Goal: Task Accomplishment & Management: Manage account settings

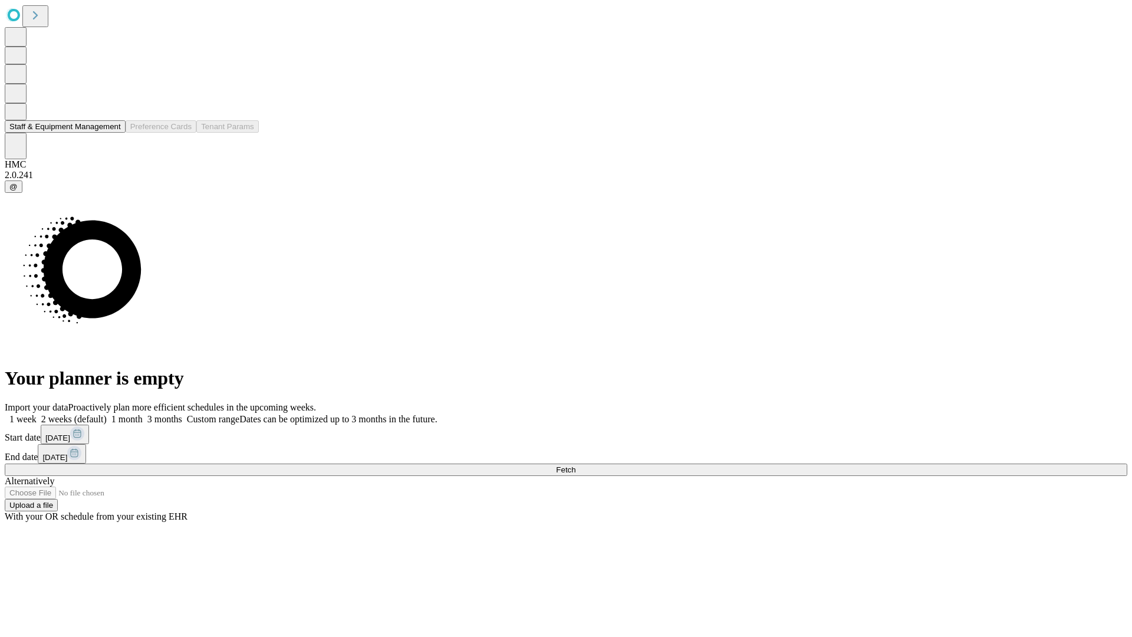
click at [113, 133] on button "Staff & Equipment Management" at bounding box center [65, 126] width 121 height 12
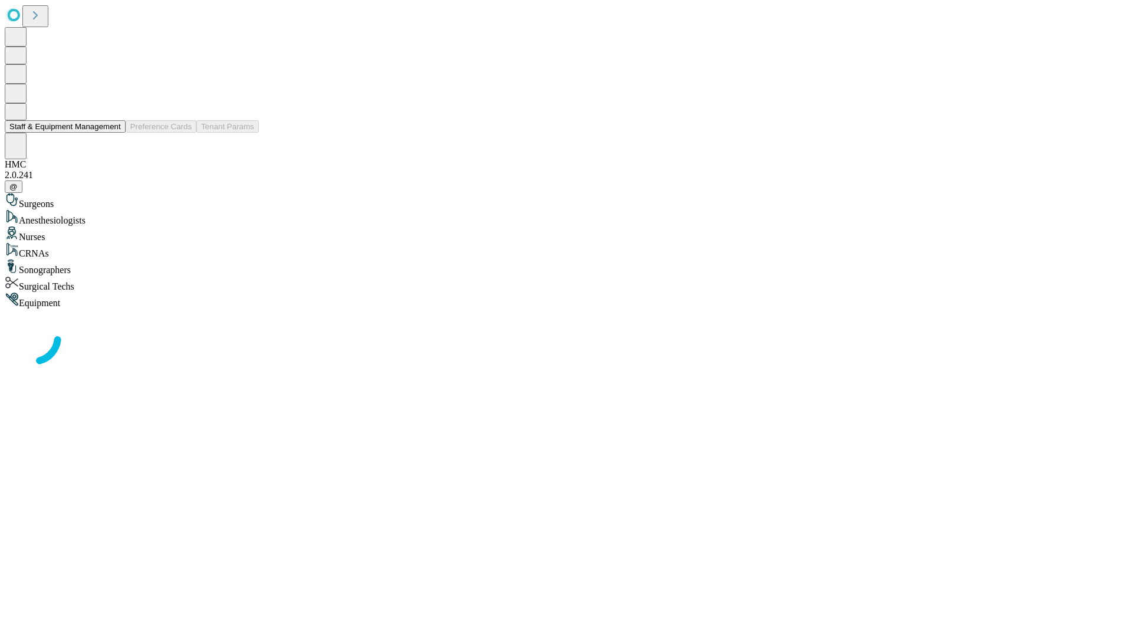
click at [113, 133] on button "Staff & Equipment Management" at bounding box center [65, 126] width 121 height 12
